Goal: Find specific page/section: Find specific page/section

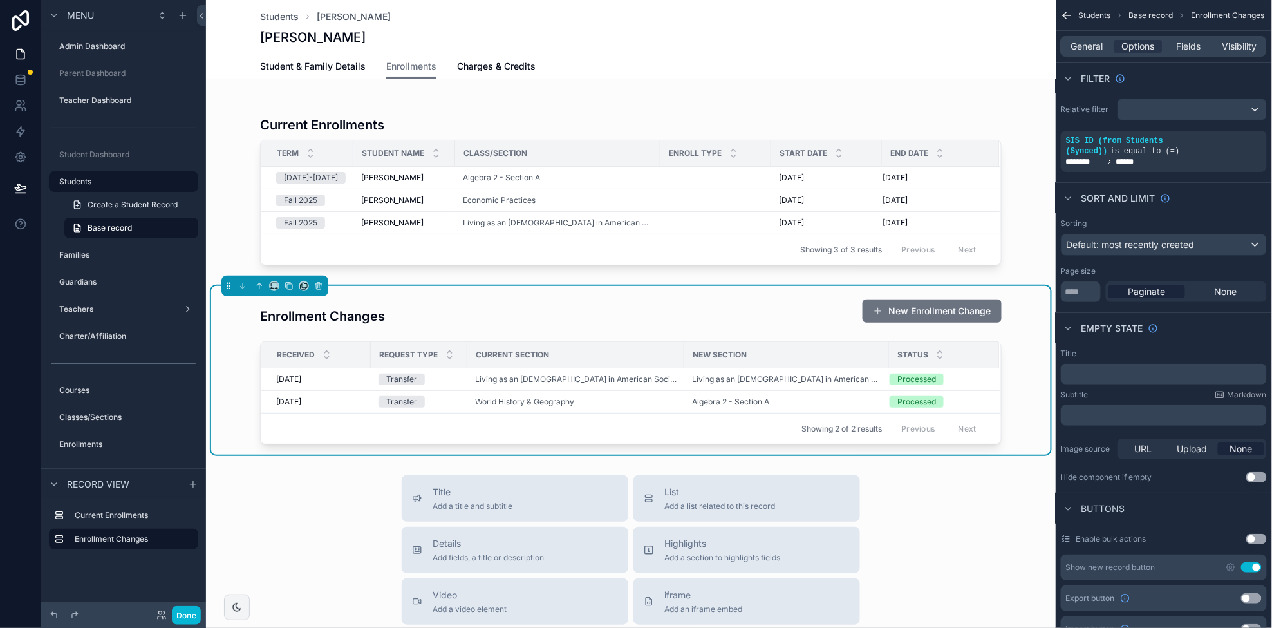
click at [190, 616] on button "Done" at bounding box center [186, 615] width 29 height 19
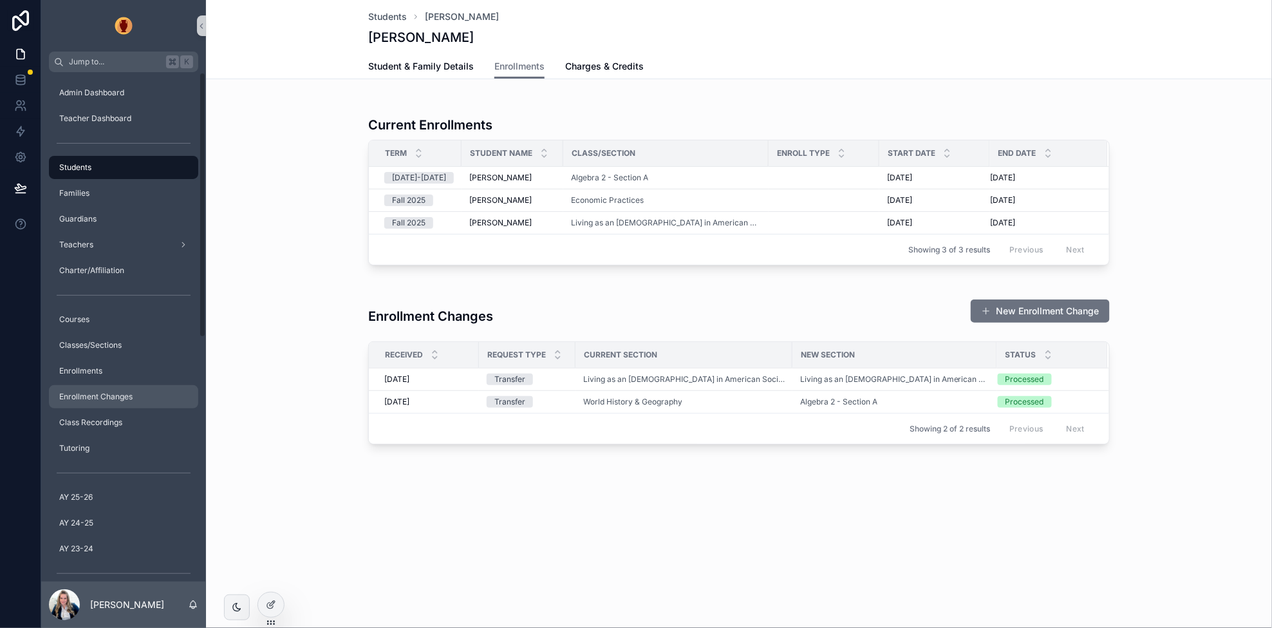
click at [104, 397] on span "Enrollment Changes" at bounding box center [95, 397] width 73 height 10
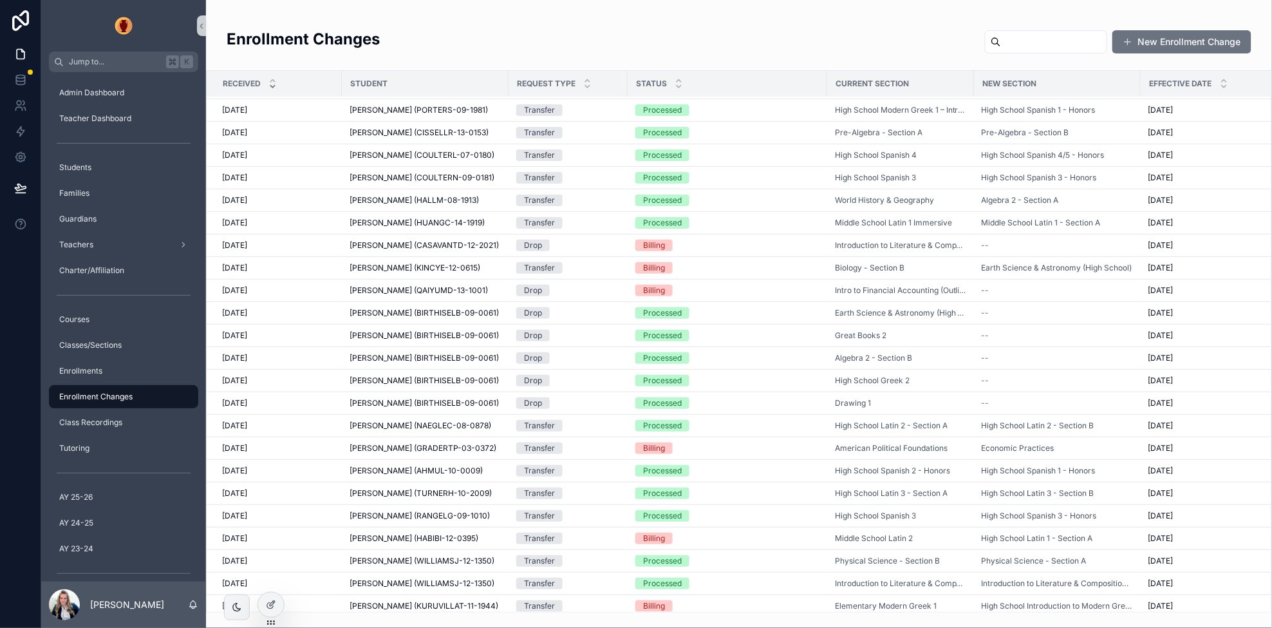
scroll to position [501, 0]
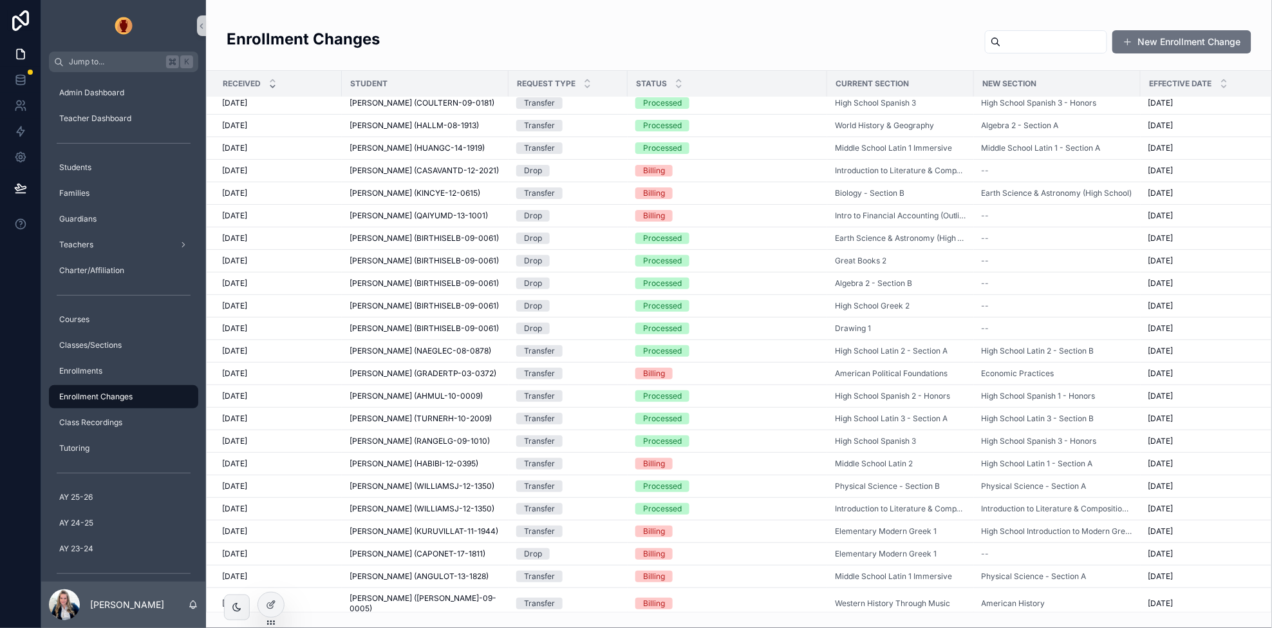
click at [407, 417] on span "[PERSON_NAME] (TURNERH-10-2009)" at bounding box center [421, 418] width 142 height 10
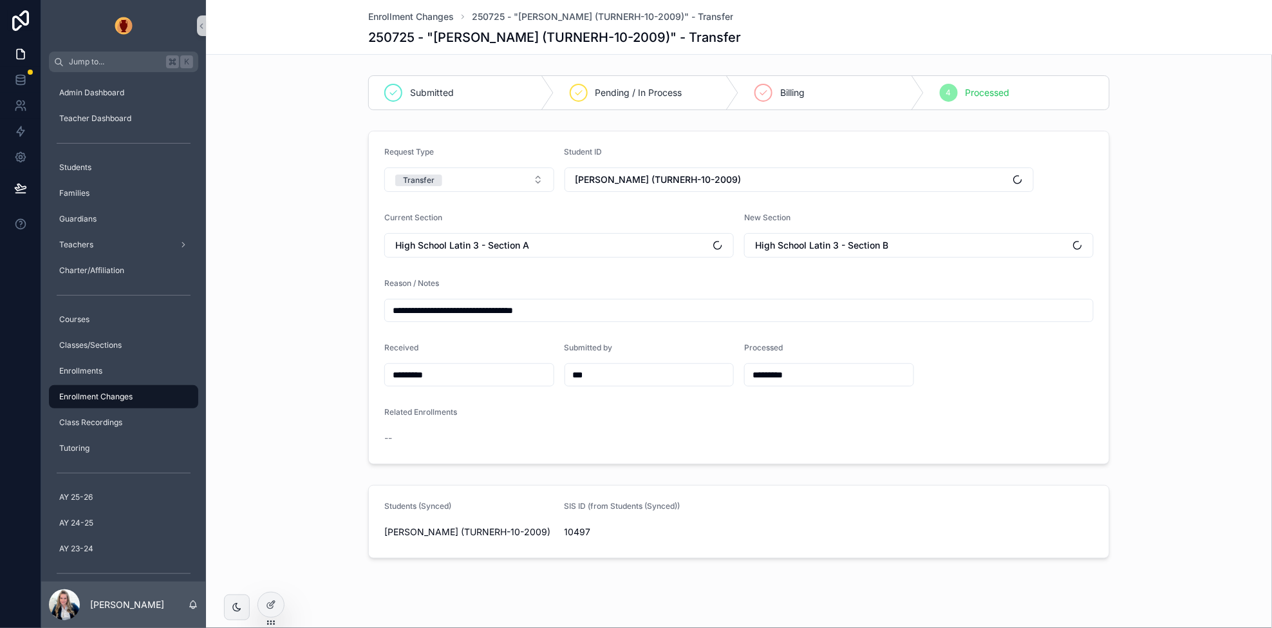
click at [579, 531] on span "10497" at bounding box center [650, 531] width 170 height 13
copy span "10497"
click at [830, 245] on span "High School Latin 3 - Section B" at bounding box center [821, 245] width 133 height 13
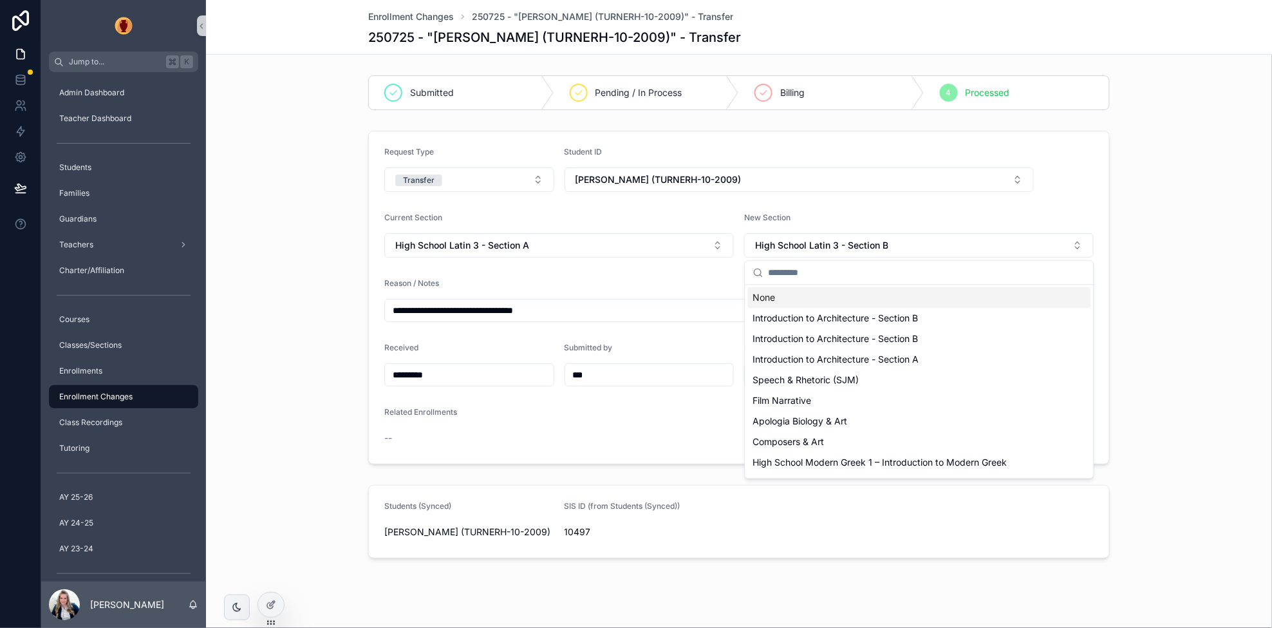
click at [1144, 223] on div "**********" at bounding box center [739, 298] width 1056 height 344
